Goal: Book appointment/travel/reservation

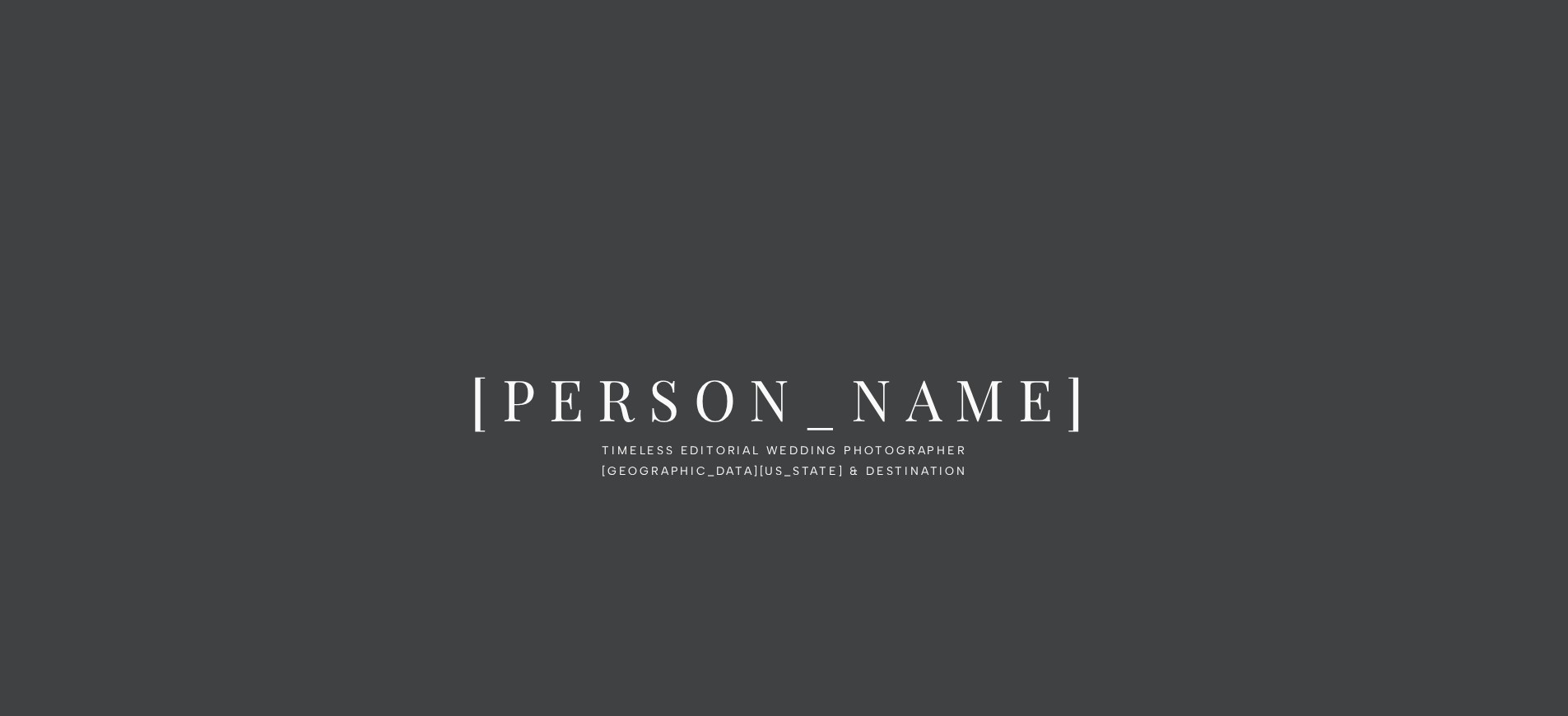
scroll to position [1486, 0]
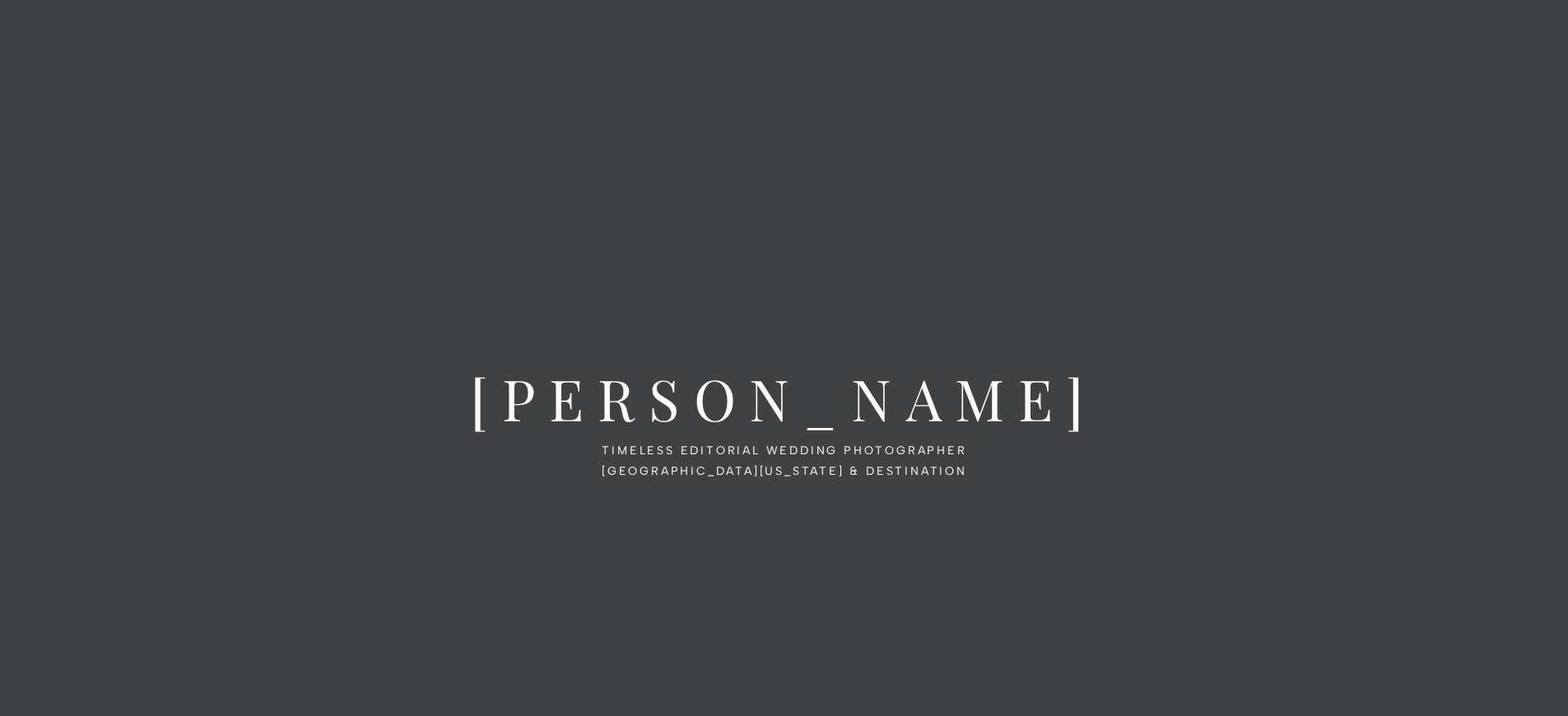
scroll to position [7598, 0]
